Goal: Find specific page/section: Find specific page/section

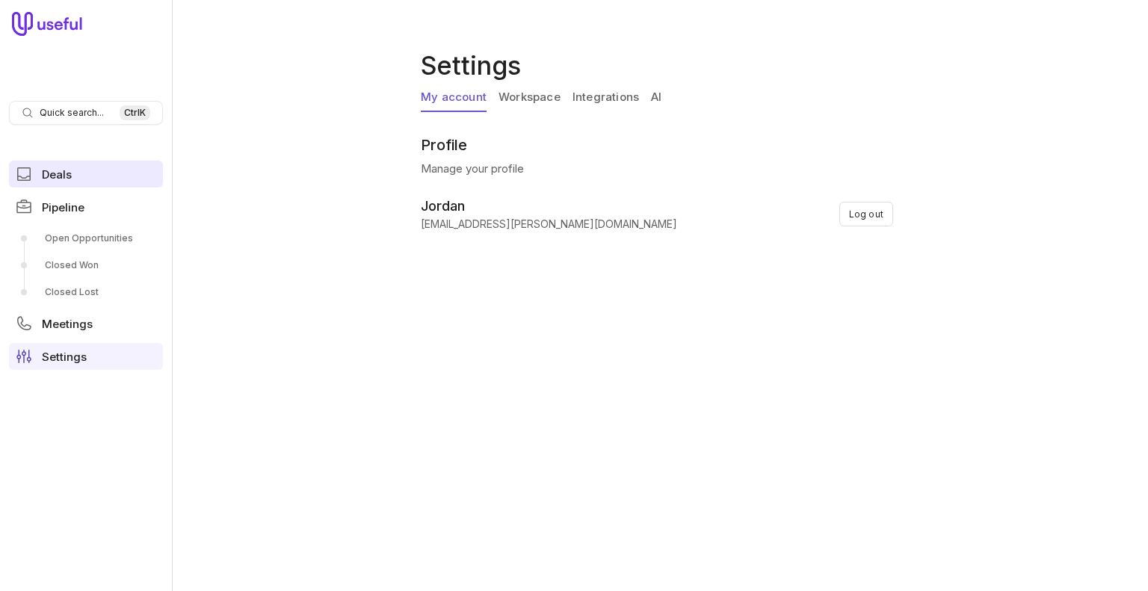
click at [67, 176] on span "Deals" at bounding box center [57, 174] width 30 height 11
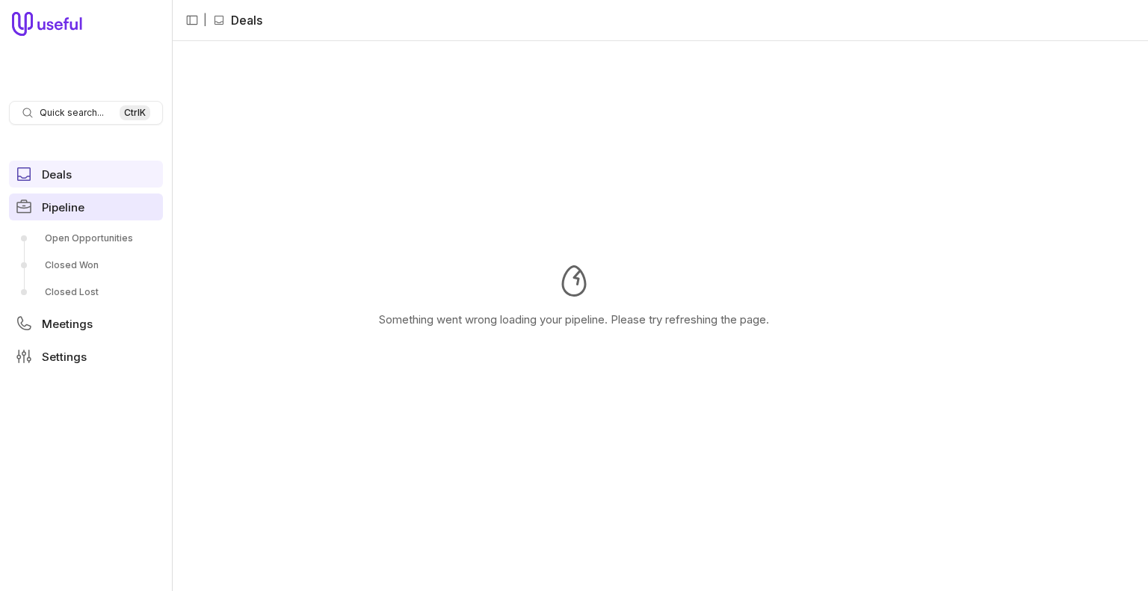
click at [81, 206] on span "Pipeline" at bounding box center [63, 207] width 43 height 11
